Goal: Information Seeking & Learning: Learn about a topic

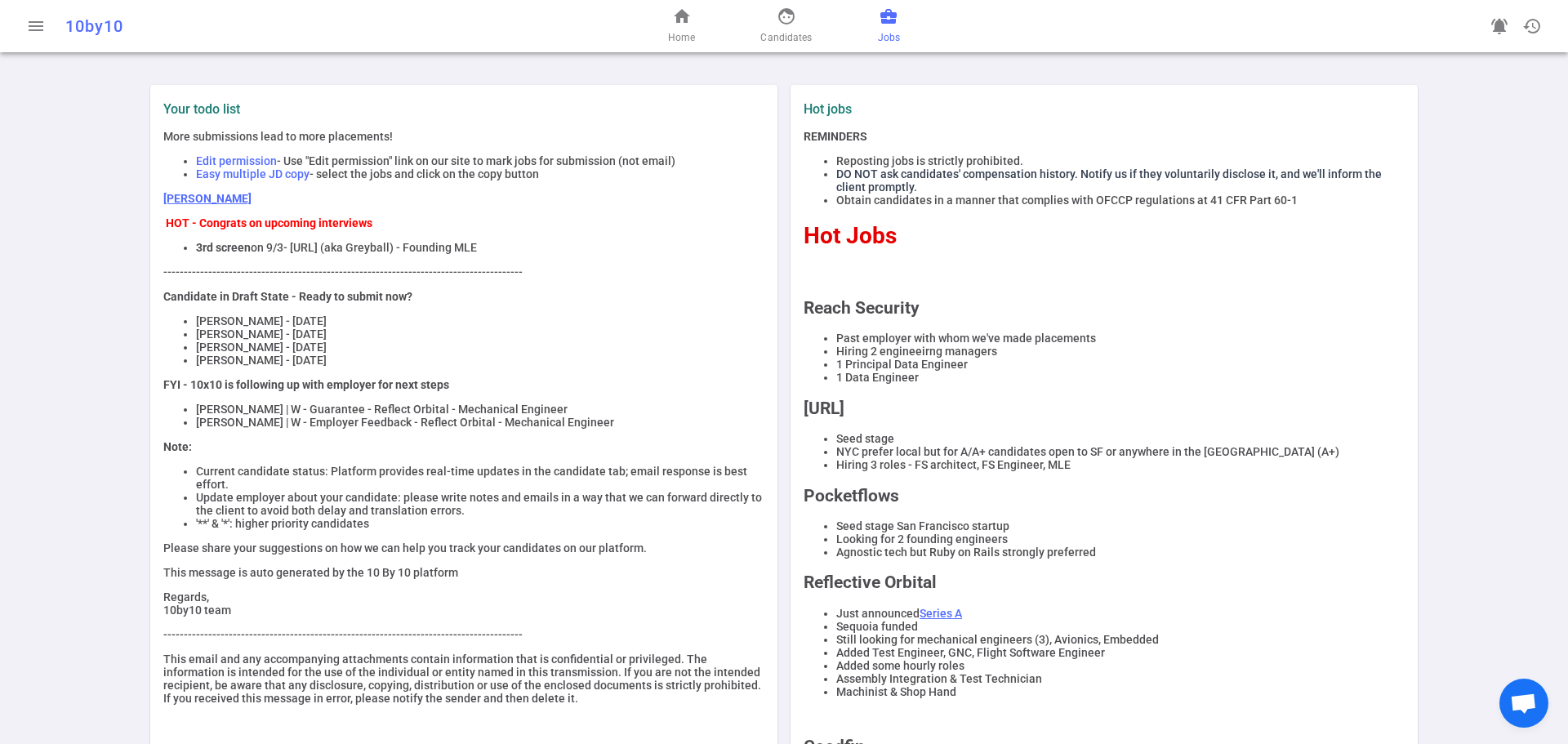
click at [890, 22] on span "business_center" at bounding box center [888, 16] width 19 height 19
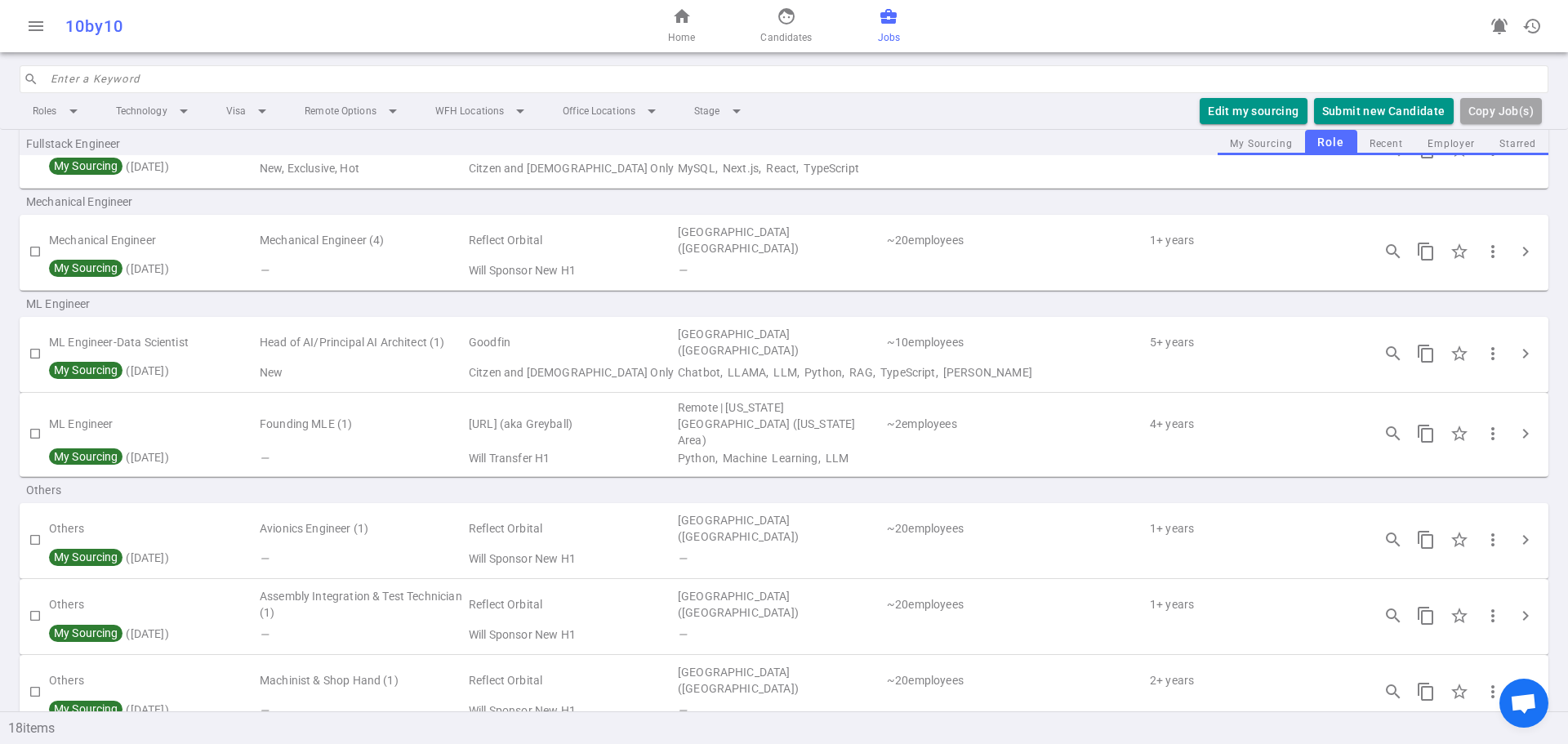
scroll to position [1062, 0]
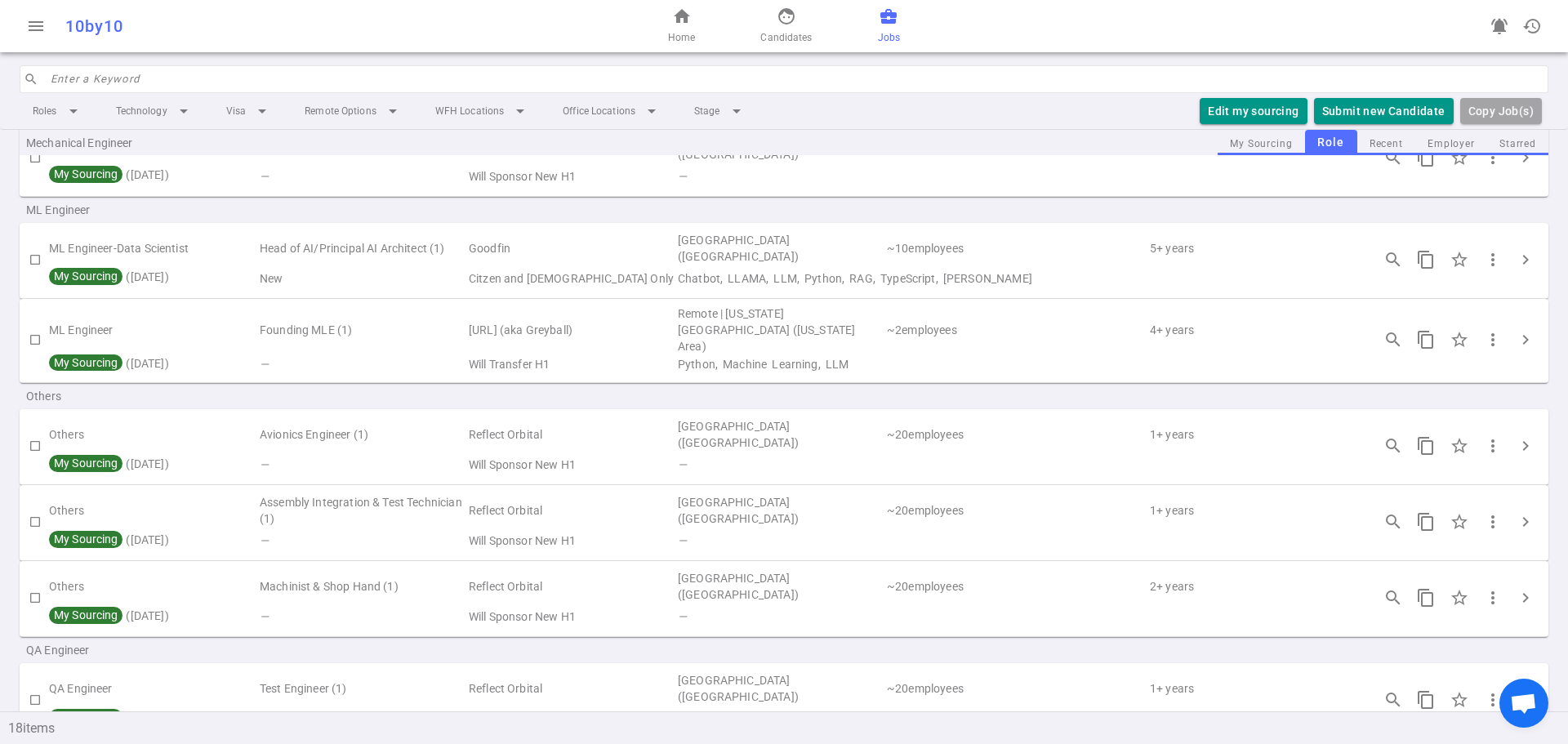
drag, startPoint x: 475, startPoint y: 474, endPoint x: 420, endPoint y: 469, distance: 55.2
click at [472, 491] on td "Reflect Orbital" at bounding box center [572, 510] width 209 height 37
click at [448, 491] on td "Assembly Integration & Test Technician (1)" at bounding box center [363, 510] width 209 height 37
copy td "Assembly Integration & Test Techni"
drag, startPoint x: 420, startPoint y: 469, endPoint x: 260, endPoint y: 470, distance: 160.0
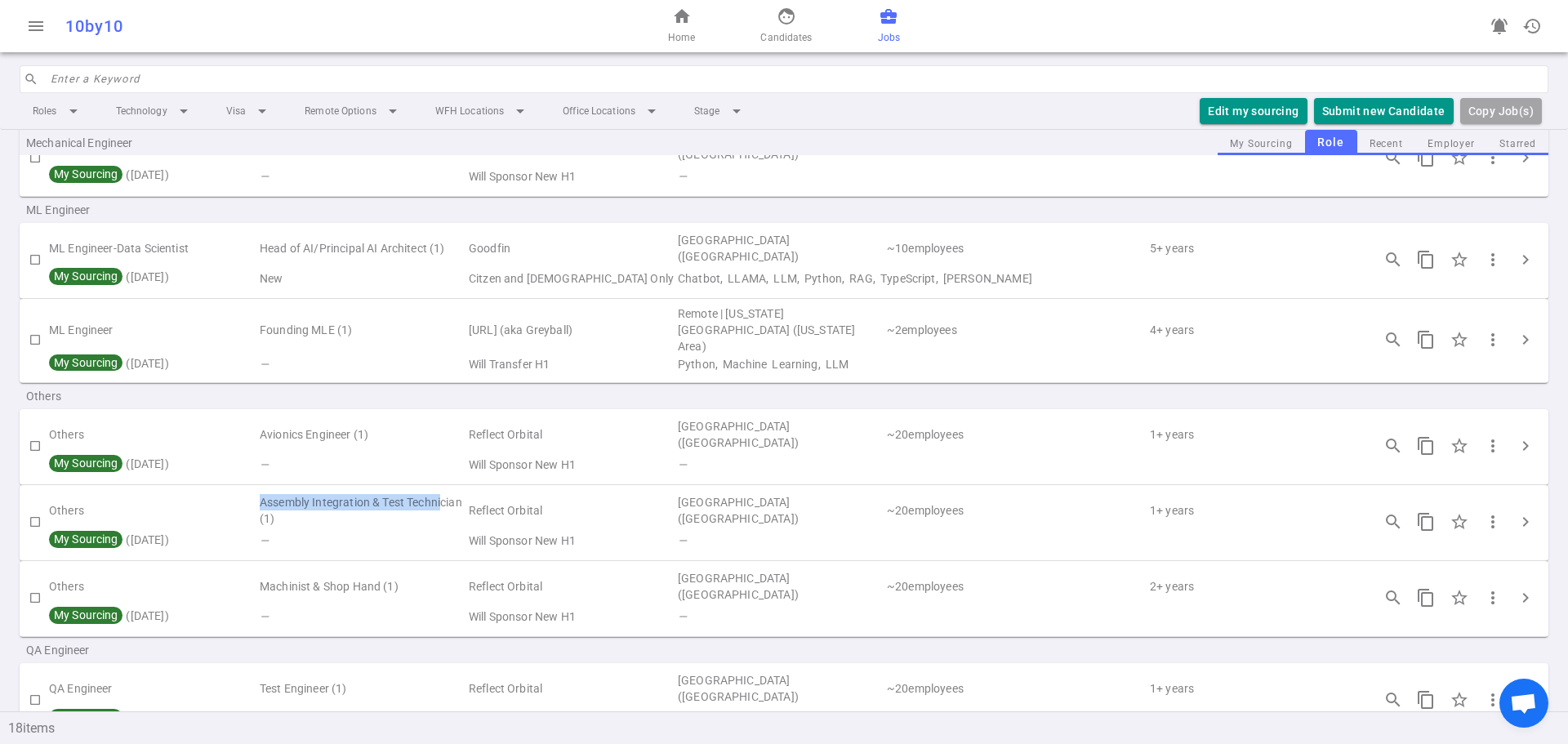
click at [260, 491] on td "Assembly Integration & Test Technician (1)" at bounding box center [363, 510] width 209 height 37
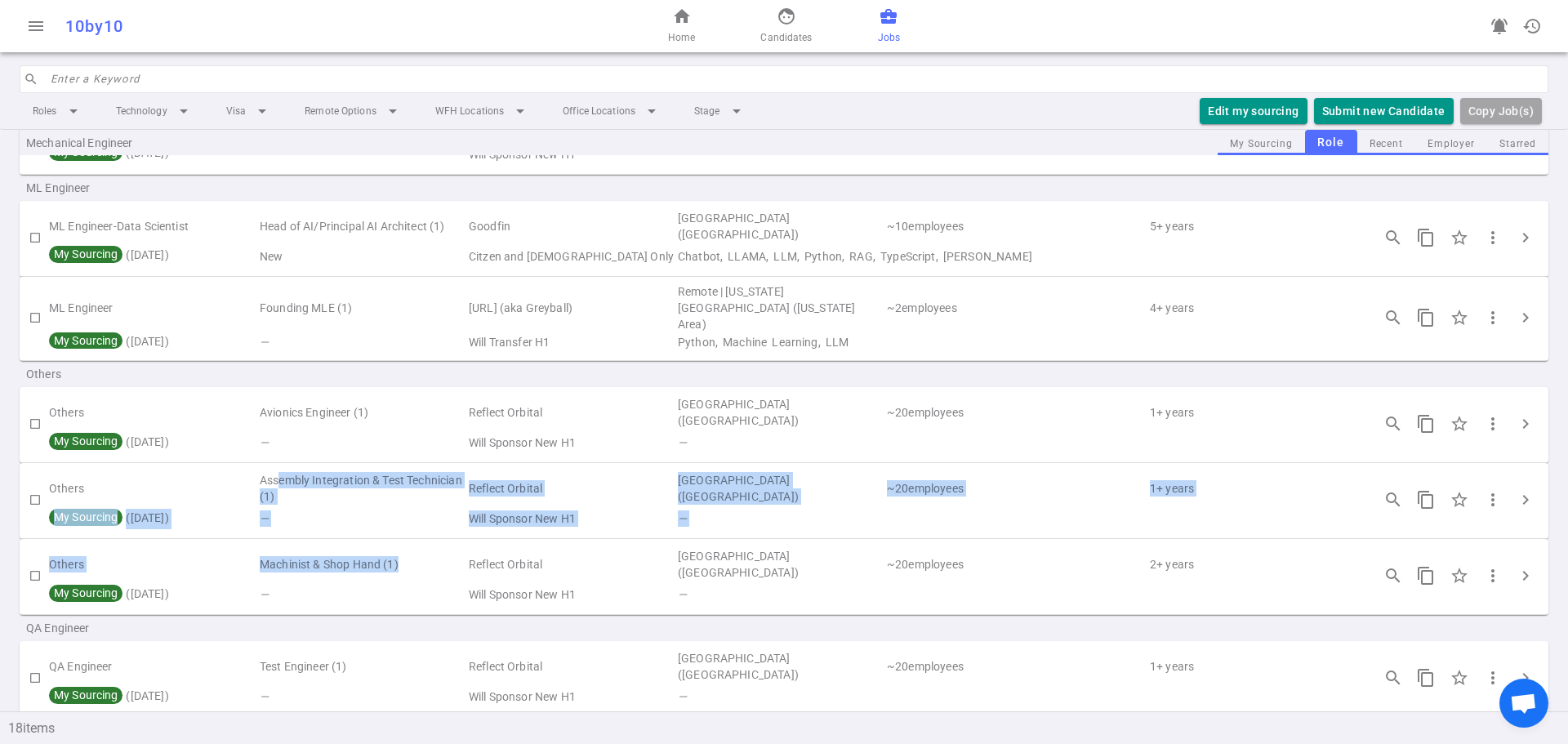
drag, startPoint x: 419, startPoint y: 538, endPoint x: 282, endPoint y: 444, distance: 166.1
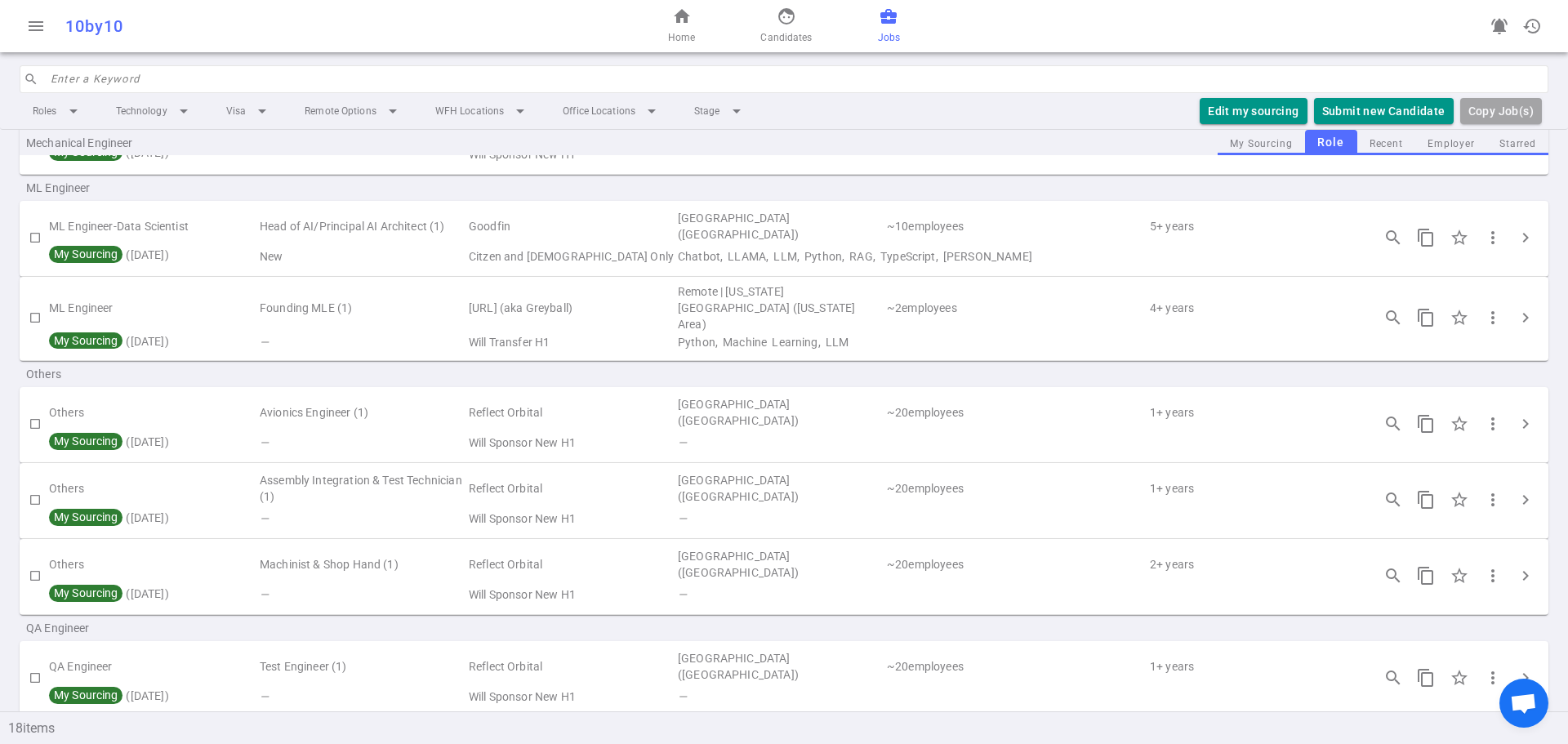
click at [813, 584] on td "—" at bounding box center [1017, 595] width 681 height 23
click at [166, 508] on td "My Sourcing ( [DATE] )" at bounding box center [154, 519] width 209 height 23
click at [1519, 490] on span "chevron_right" at bounding box center [1525, 499] width 19 height 19
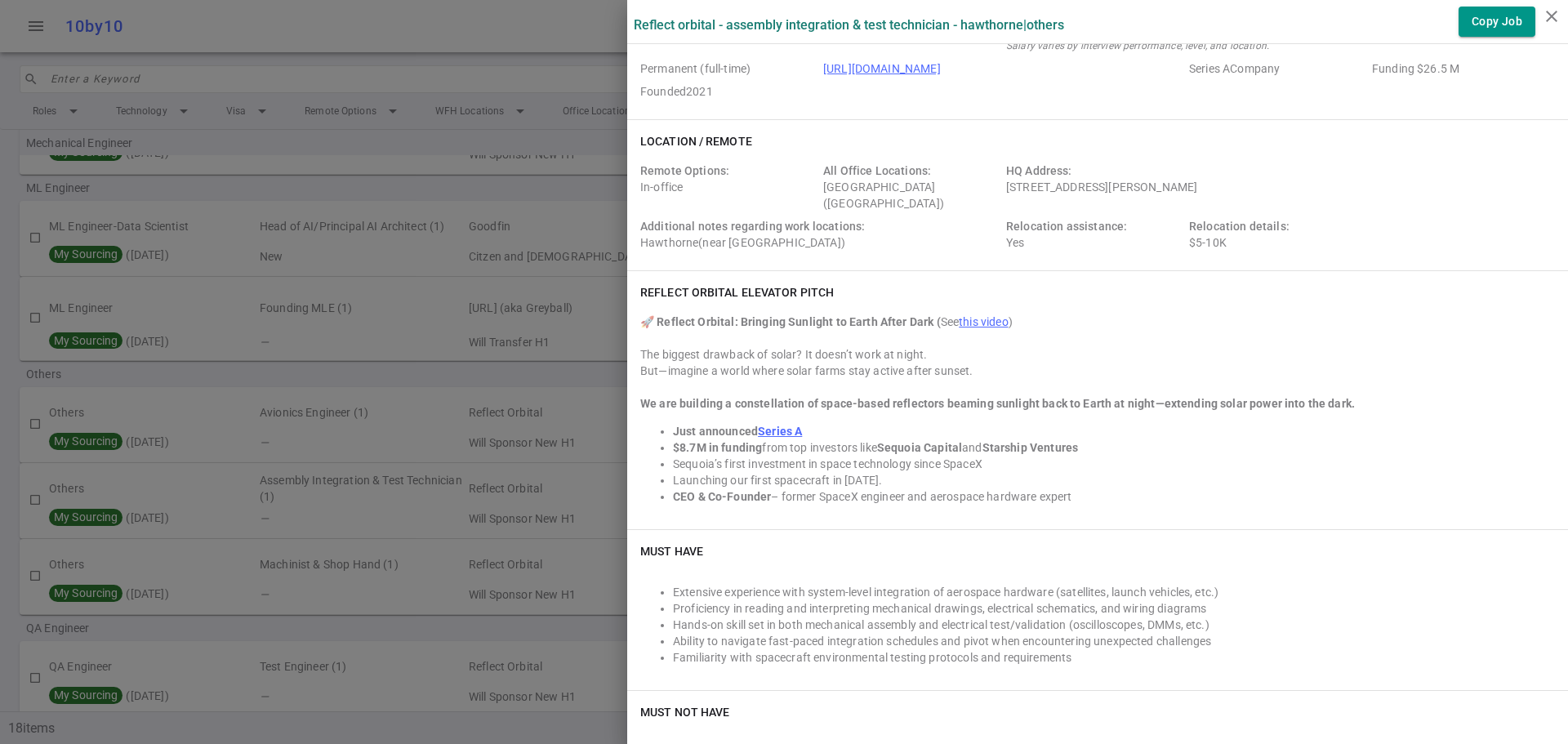
scroll to position [0, 0]
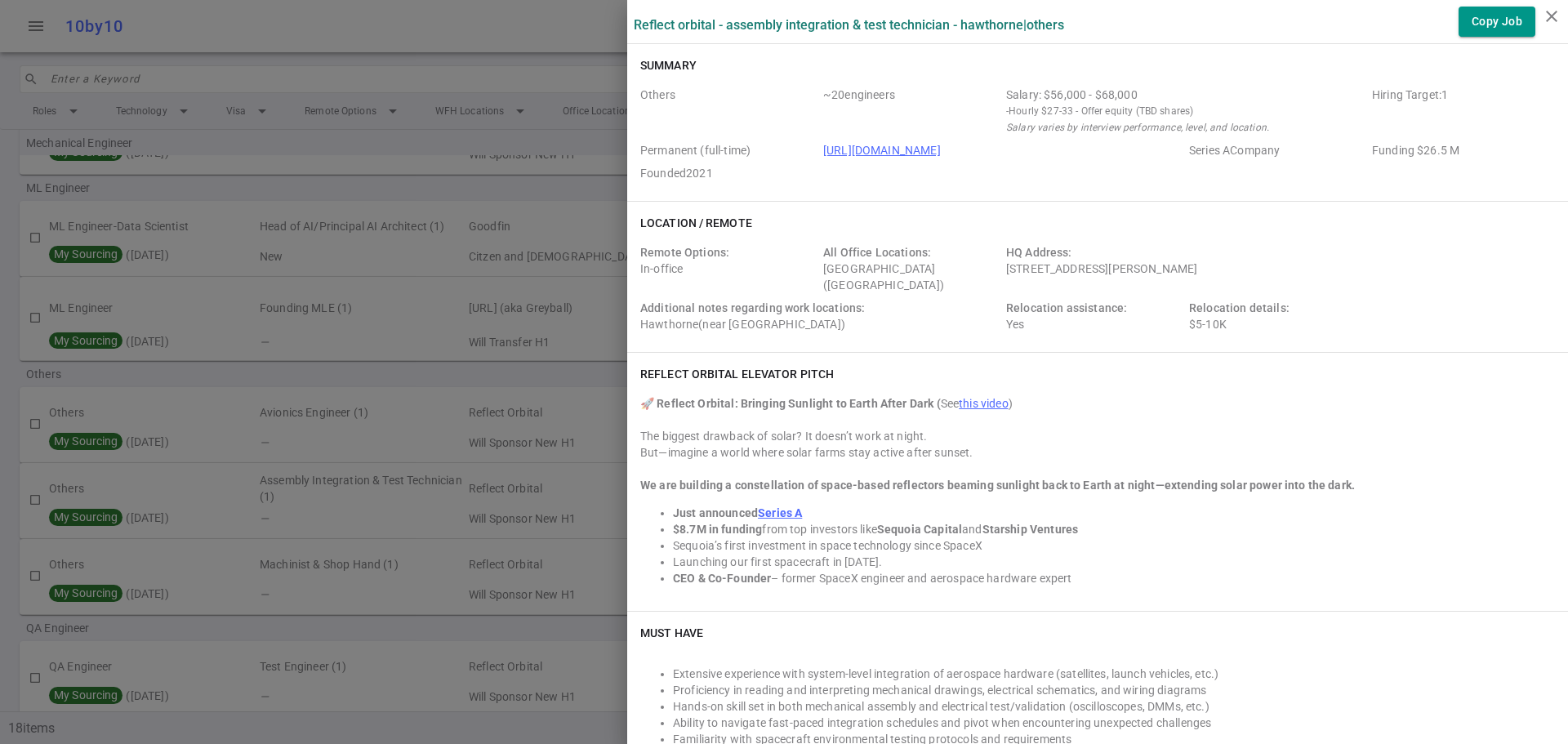
click at [417, 251] on div at bounding box center [784, 372] width 1568 height 744
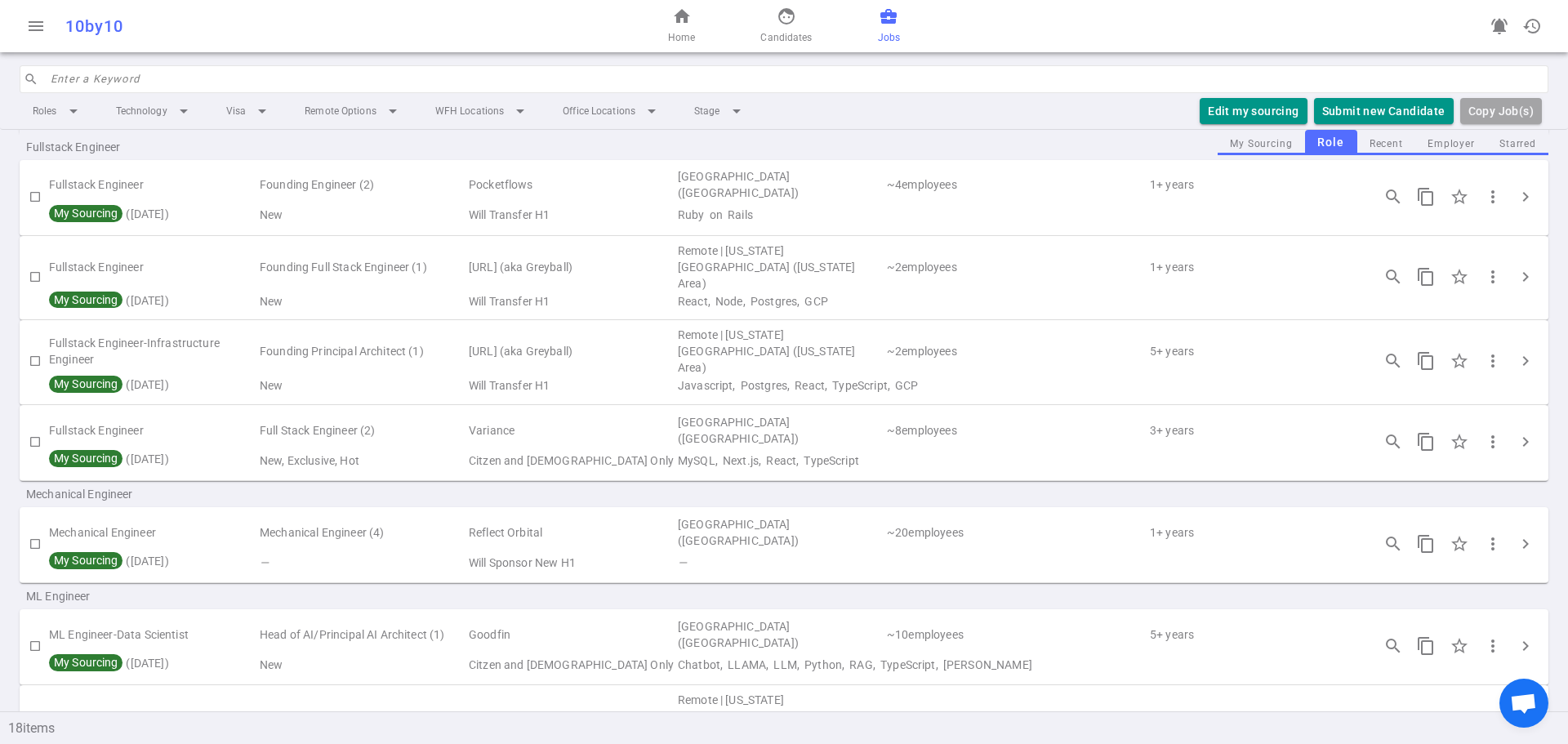
scroll to position [219, 0]
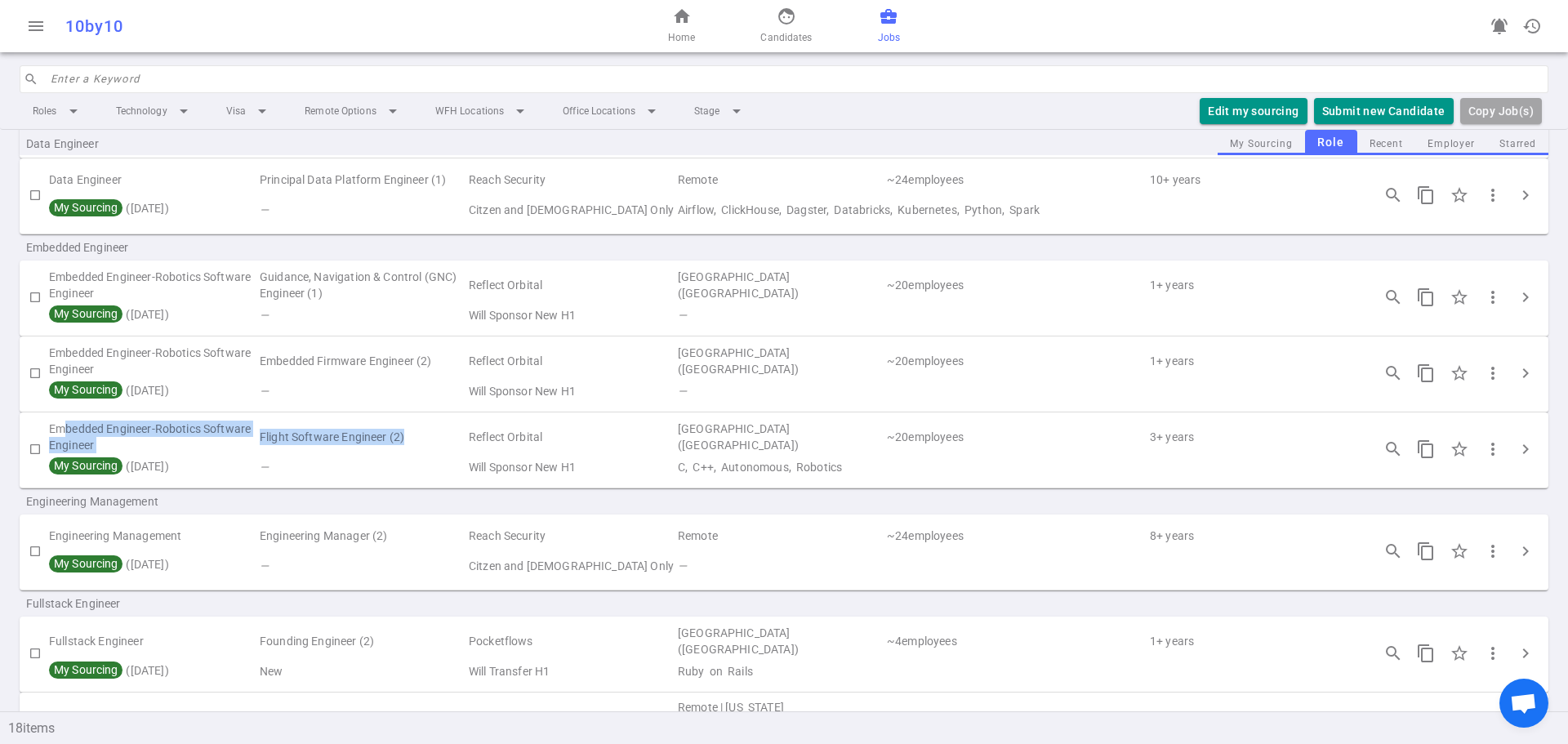
drag, startPoint x: 437, startPoint y: 442, endPoint x: 68, endPoint y: 432, distance: 369.1
click at [68, 432] on tr "Embedded Engineer-Robotics Software Engineer Flight Software Engineer (2) Refle…" at bounding box center [784, 437] width 1529 height 37
click at [571, 440] on td "Reflect Orbital" at bounding box center [572, 437] width 209 height 37
drag, startPoint x: 469, startPoint y: 434, endPoint x: 46, endPoint y: 430, distance: 423.0
click at [46, 430] on tr "Embedded Engineer-Robotics Software Engineer Flight Software Engineer (2) Refle…" at bounding box center [784, 437] width 1529 height 37
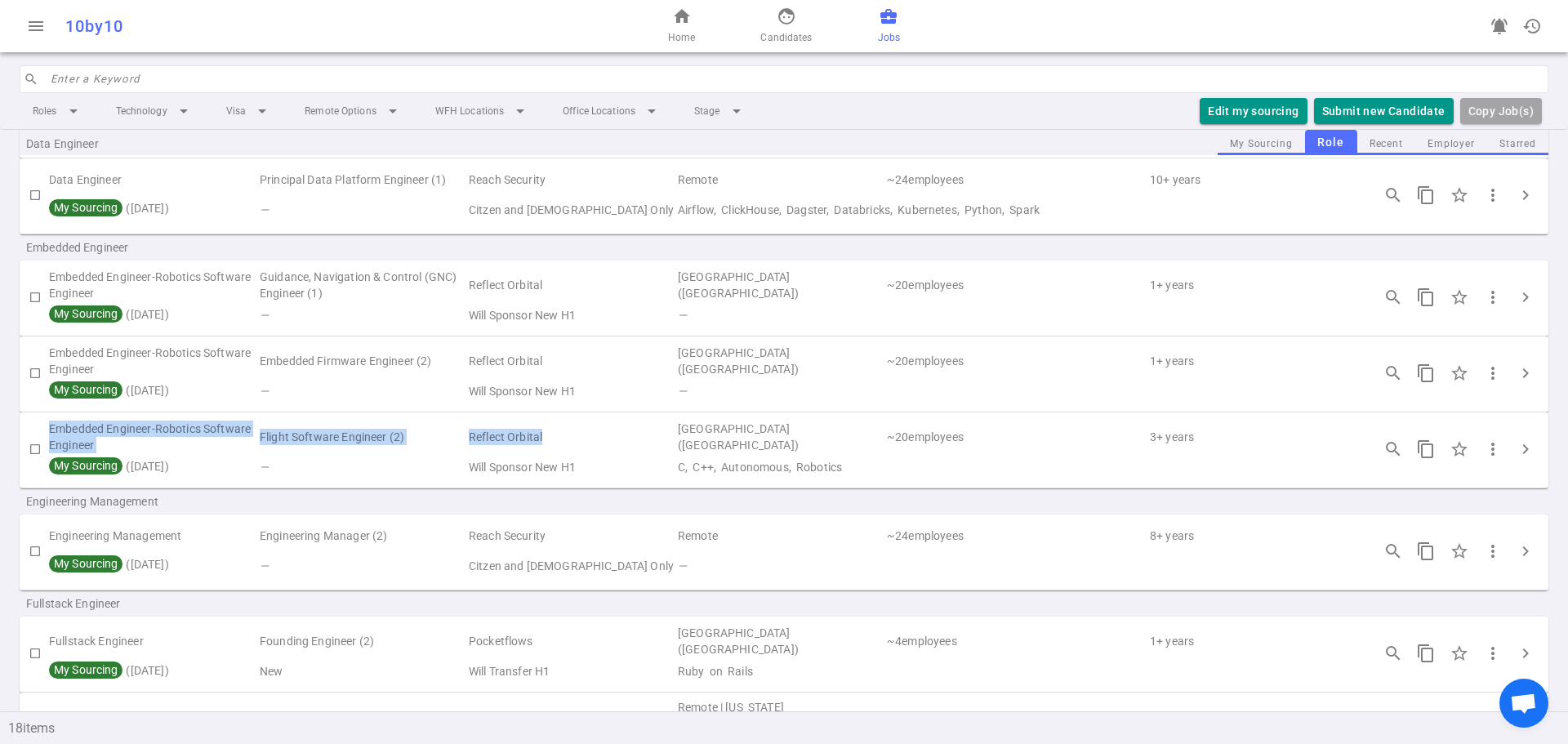
copy tr "Embedded Engineer-Robotics Software Engineer Flight Software Engineer (2) Refle…"
